Goal: Check status: Check status

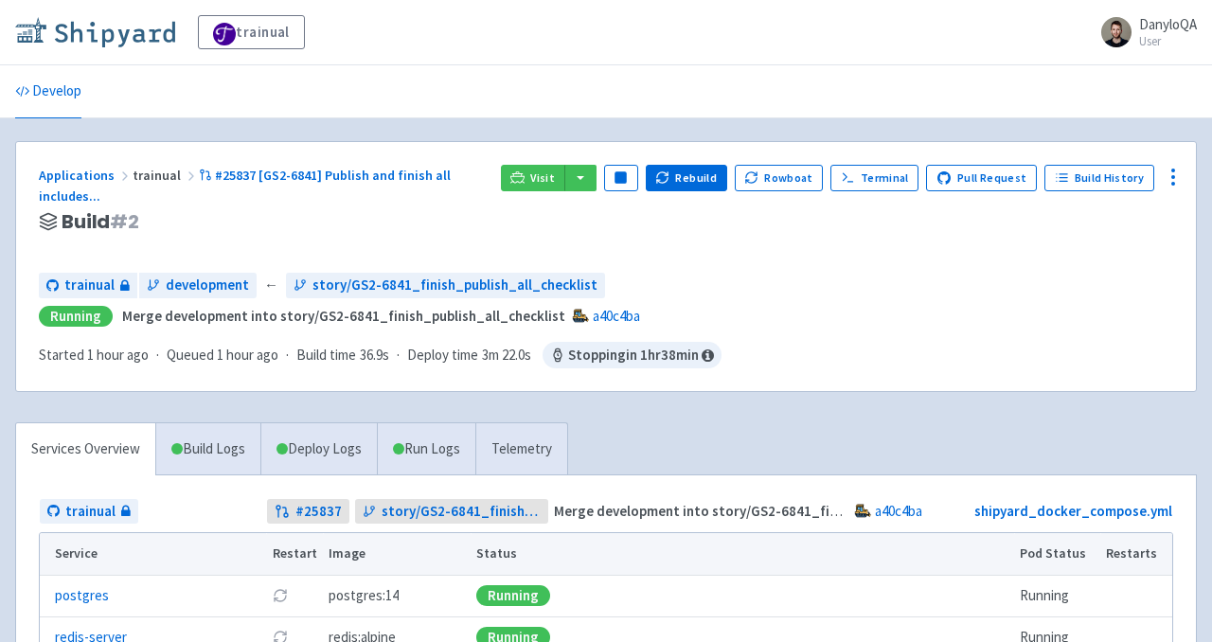
click at [165, 25] on img at bounding box center [95, 32] width 160 height 30
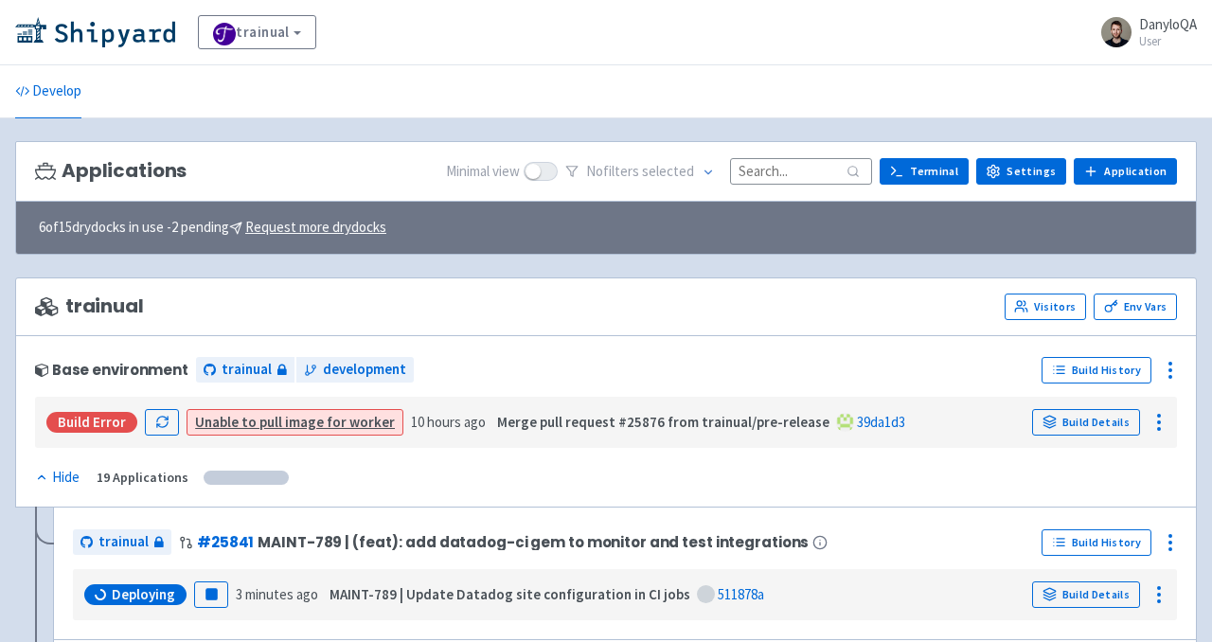
drag, startPoint x: 782, startPoint y: 170, endPoint x: 782, endPoint y: 182, distance: 11.4
click at [782, 172] on input at bounding box center [801, 171] width 142 height 26
paste input "25844"
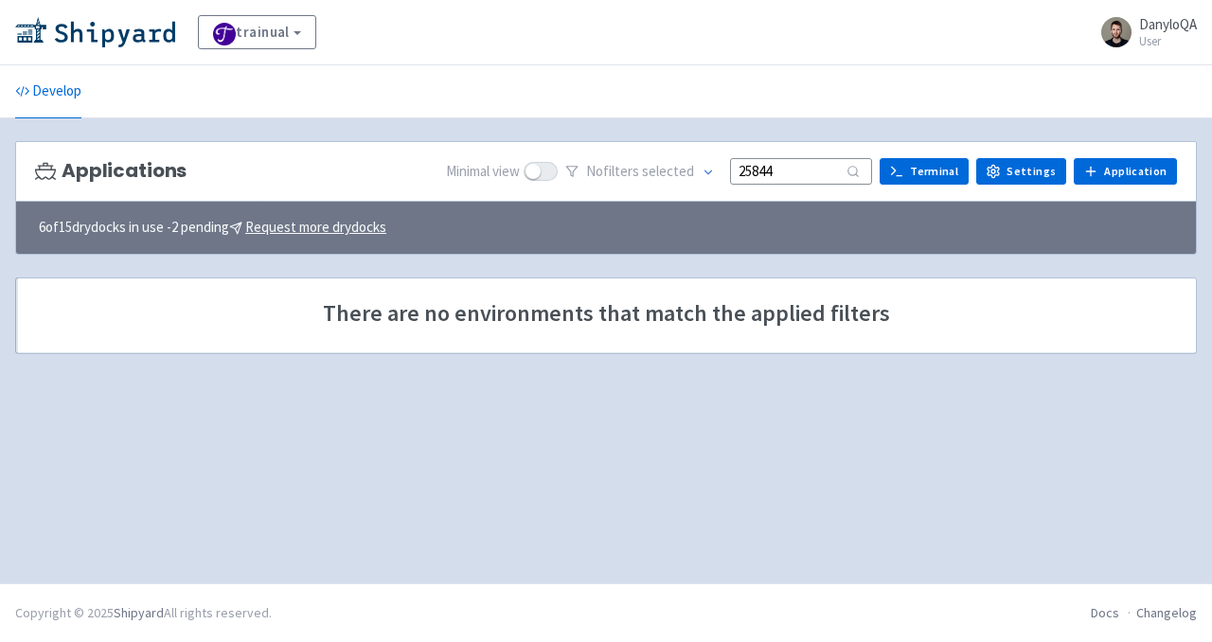
type input "25844"
click at [796, 164] on input "25844" at bounding box center [801, 171] width 142 height 26
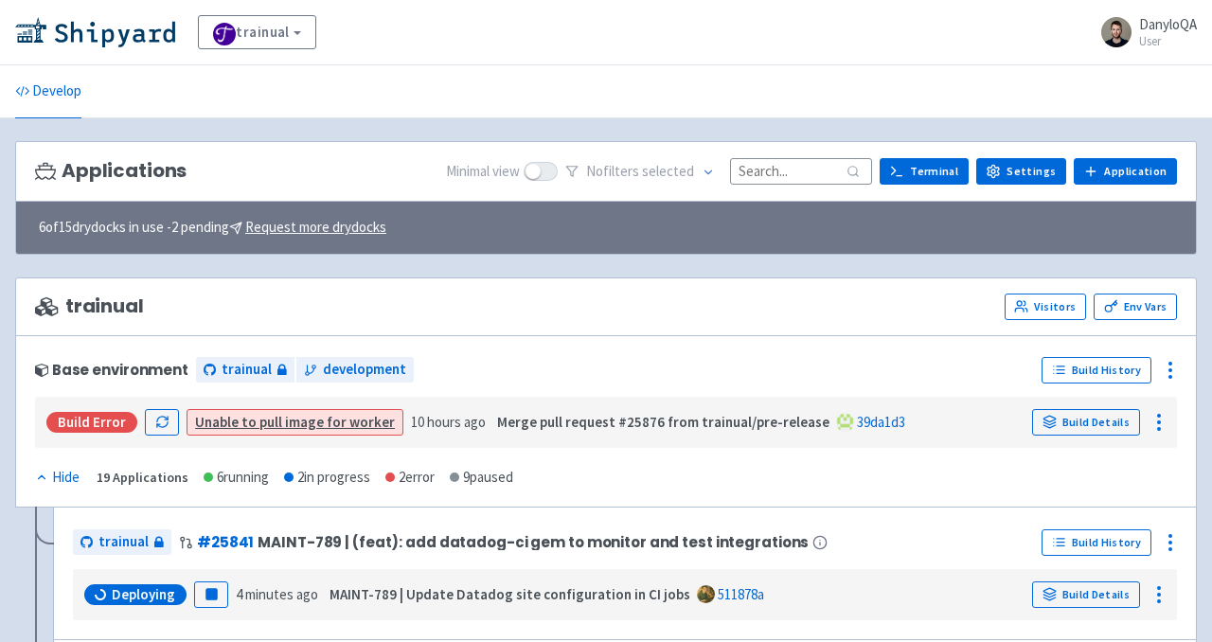
paste input "25682"
type input "25682"
